Goal: Task Accomplishment & Management: Manage account settings

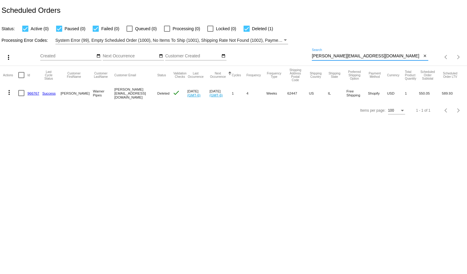
click at [344, 55] on input "[PERSON_NAME][EMAIL_ADDRESS][DOMAIN_NAME]" at bounding box center [367, 56] width 110 height 5
click at [344, 55] on input "evelyn_warner@yahoo.com" at bounding box center [367, 56] width 110 height 5
paste input "debbiem4788@gmail"
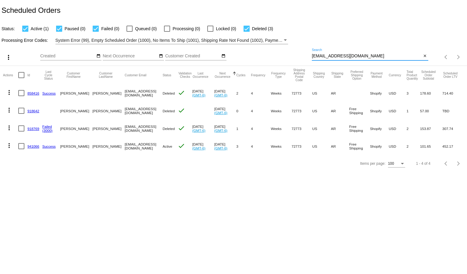
type input "debbiem4788@gmail.com"
click at [34, 145] on link "941066" at bounding box center [33, 146] width 12 height 4
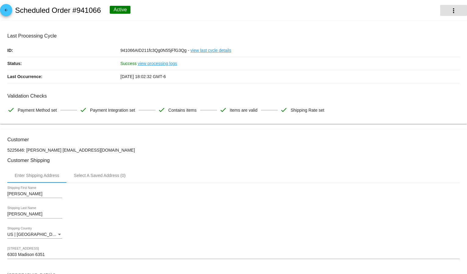
click at [450, 9] on mat-icon "more_vert" at bounding box center [453, 10] width 7 height 7
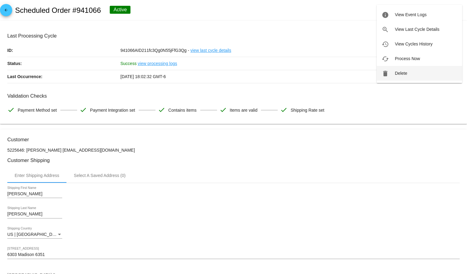
click at [409, 73] on button "delete Delete" at bounding box center [419, 73] width 85 height 15
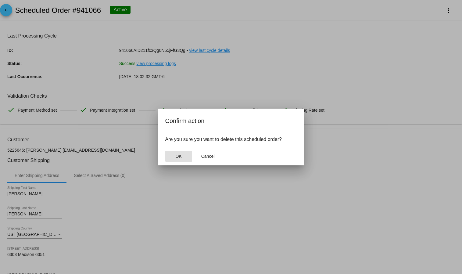
click at [177, 154] on span "OK" at bounding box center [178, 156] width 6 height 5
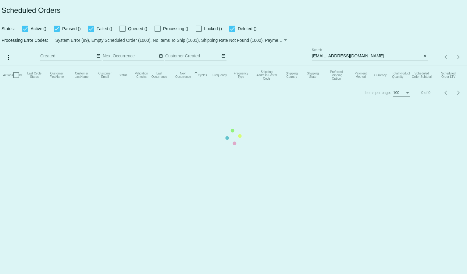
checkbox input "true"
